Goal: Browse casually: Explore the website without a specific task or goal

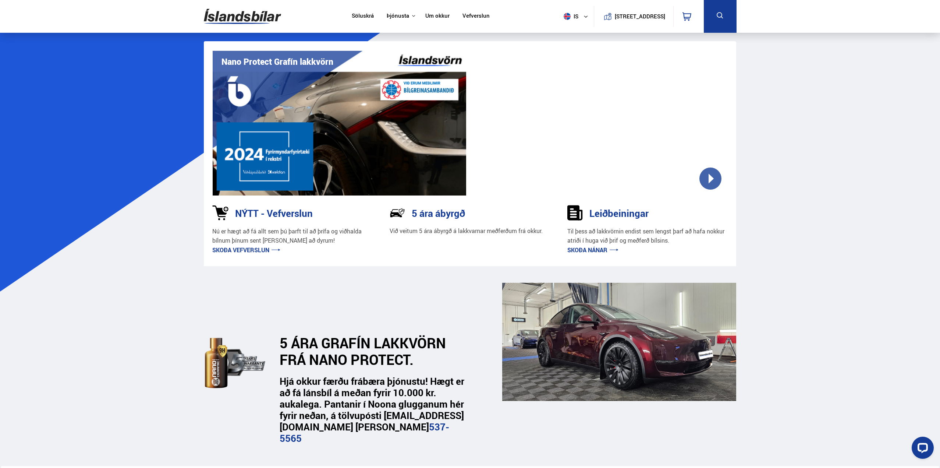
click at [258, 251] on link "Skoða vefverslun" at bounding box center [246, 250] width 68 height 8
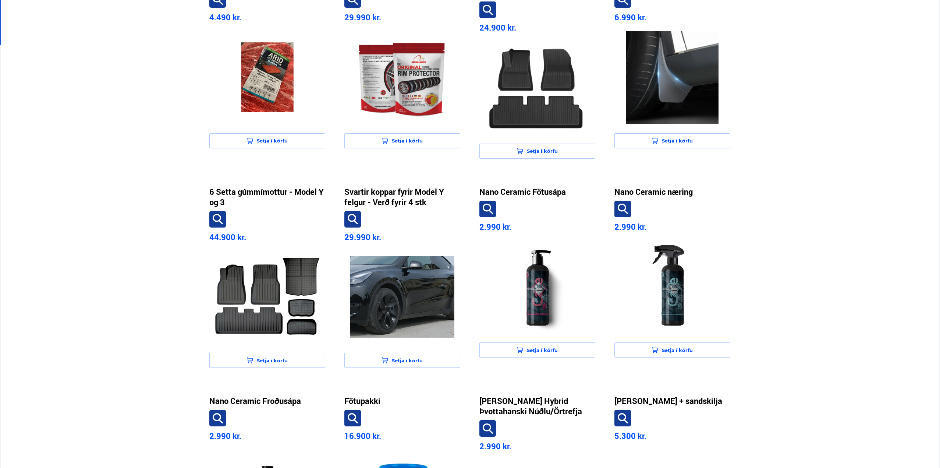
scroll to position [106, 0]
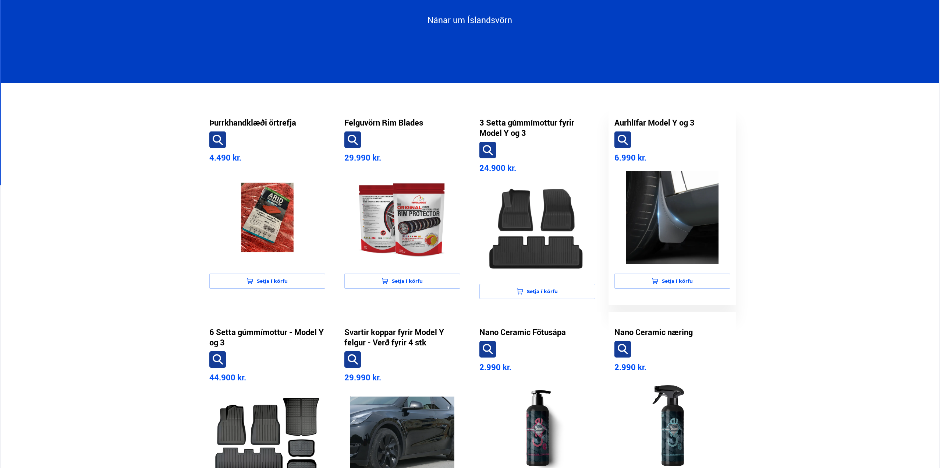
click at [685, 227] on img at bounding box center [672, 217] width 104 height 93
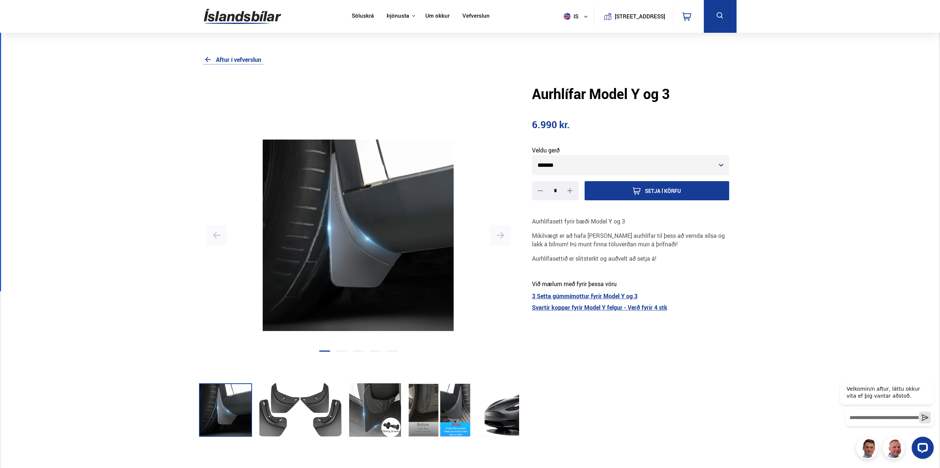
click at [502, 234] on icon "button" at bounding box center [500, 235] width 7 height 6
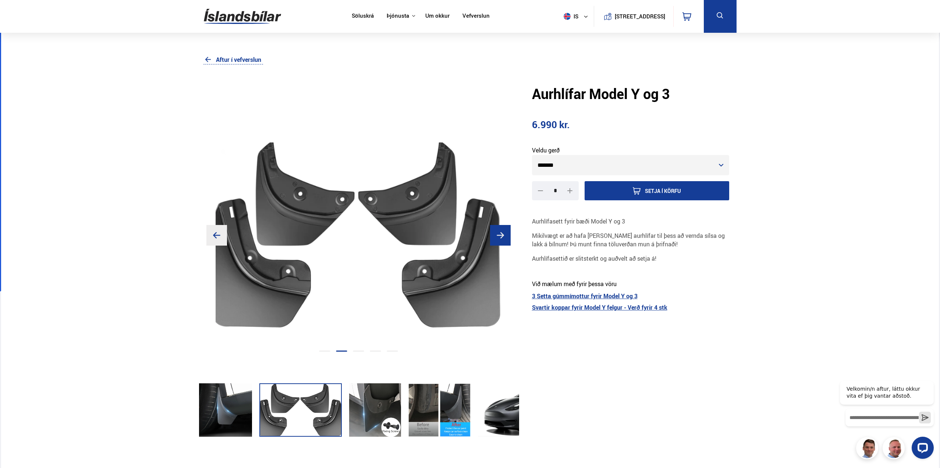
click at [502, 234] on icon "button" at bounding box center [500, 235] width 7 height 6
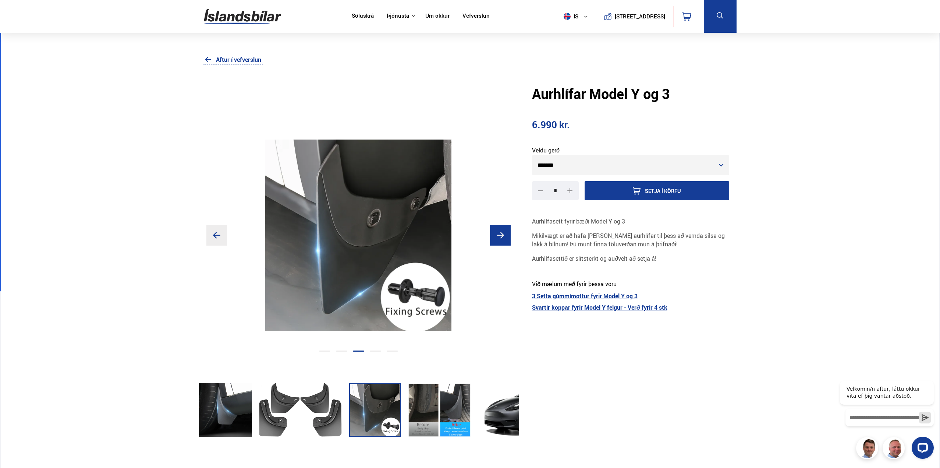
click at [502, 234] on icon "button" at bounding box center [500, 235] width 7 height 6
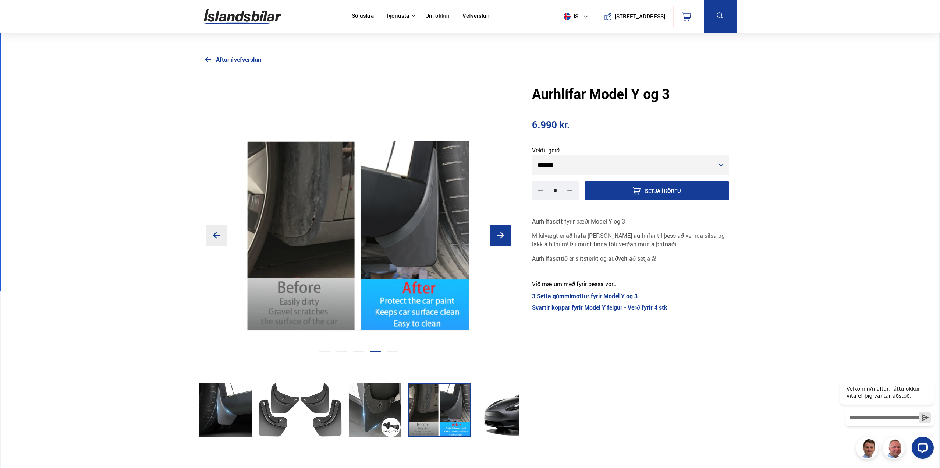
click at [502, 234] on icon "button" at bounding box center [500, 235] width 7 height 6
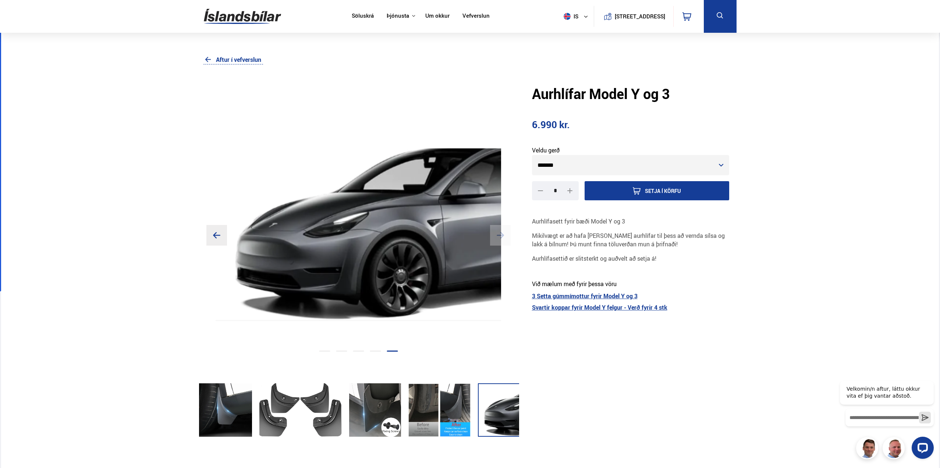
click at [502, 234] on icon "button" at bounding box center [500, 235] width 7 height 6
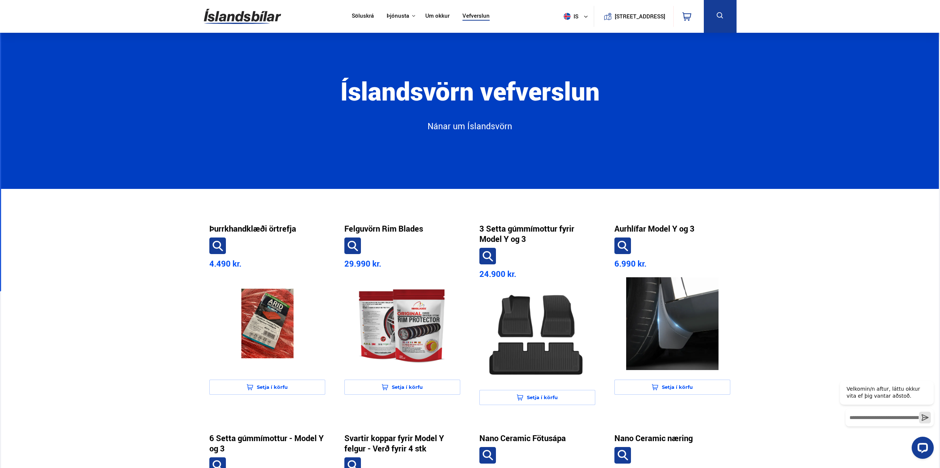
click at [261, 19] on img at bounding box center [242, 16] width 77 height 24
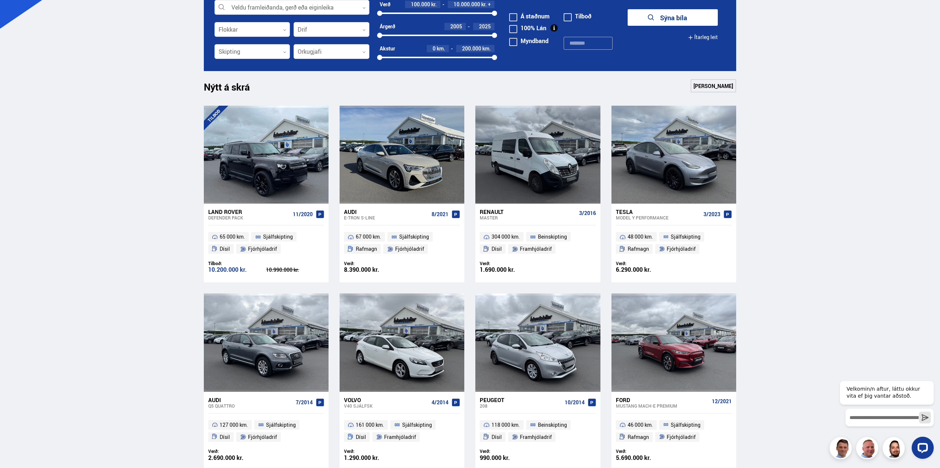
scroll to position [331, 0]
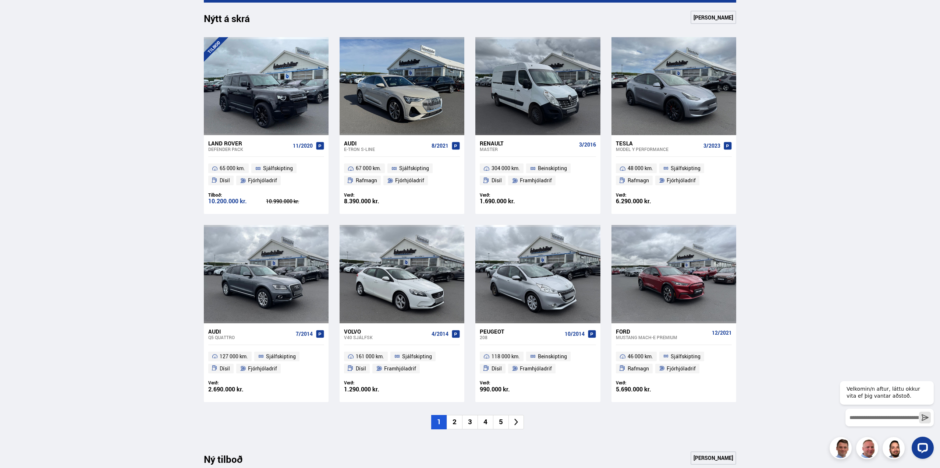
click at [452, 422] on li "2" at bounding box center [454, 422] width 15 height 14
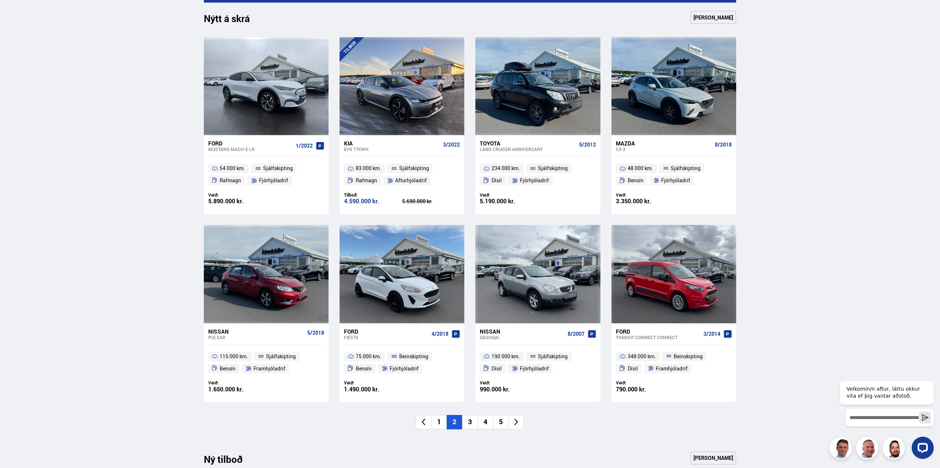
click at [470, 424] on li "3" at bounding box center [469, 422] width 15 height 14
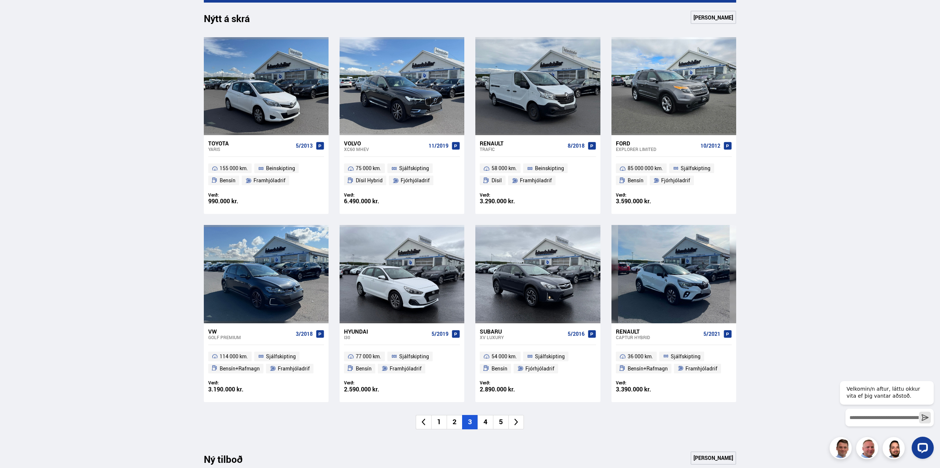
click at [483, 426] on li "4" at bounding box center [484, 422] width 15 height 14
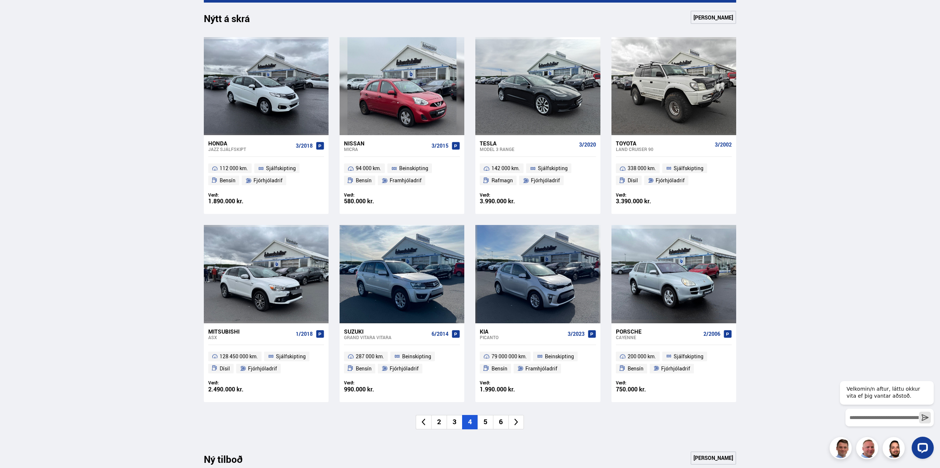
click at [488, 426] on li "5" at bounding box center [484, 422] width 15 height 14
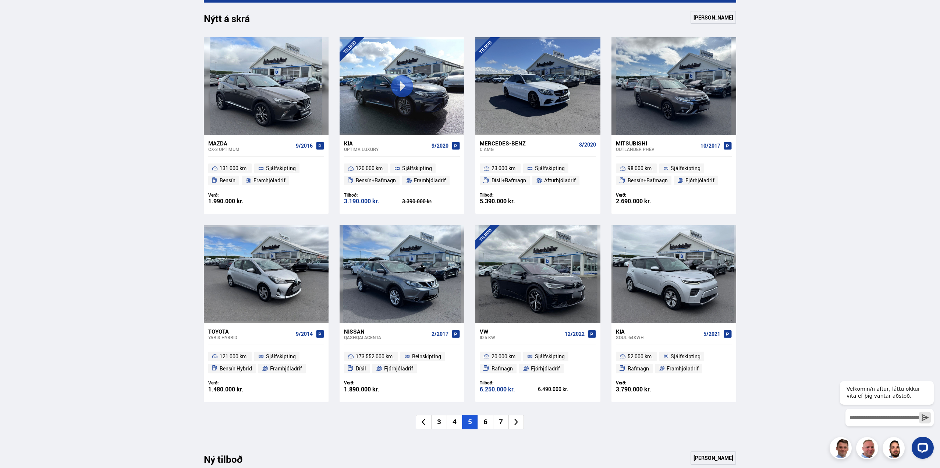
click at [488, 426] on li "6" at bounding box center [484, 422] width 15 height 14
